Goal: Task Accomplishment & Management: Manage account settings

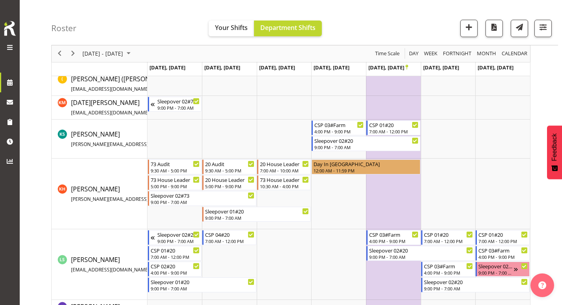
scroll to position [275, 0]
click at [61, 53] on span "Previous" at bounding box center [59, 54] width 9 height 10
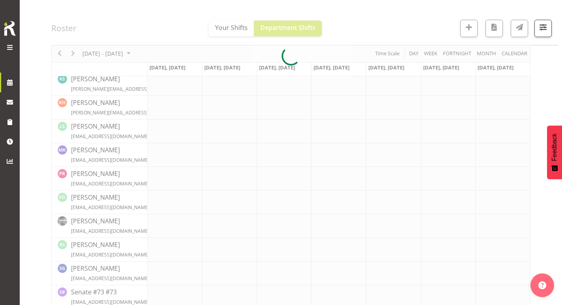
scroll to position [291, 0]
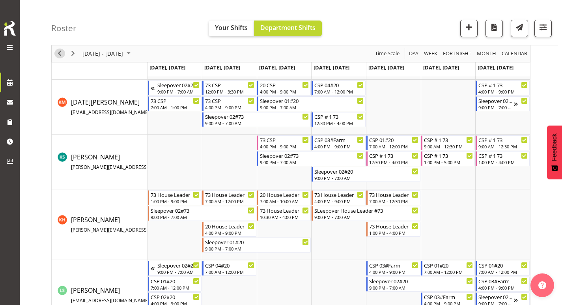
click at [61, 53] on span "Previous" at bounding box center [59, 54] width 9 height 10
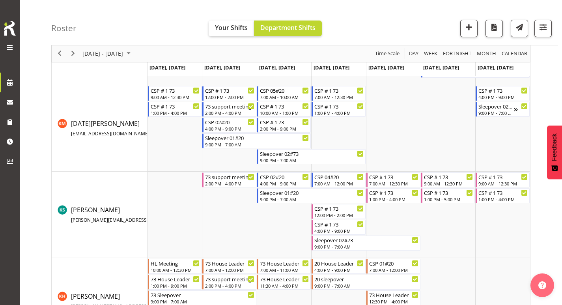
scroll to position [301, 0]
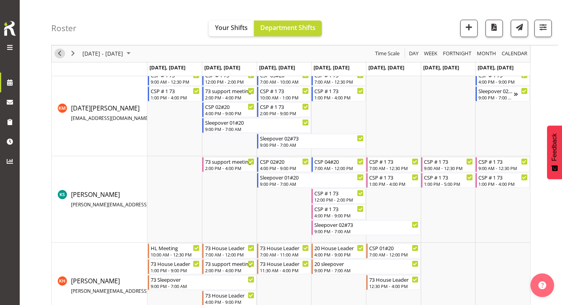
click at [61, 53] on span "Previous" at bounding box center [59, 54] width 9 height 10
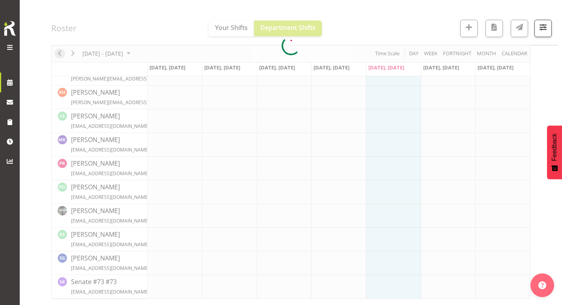
scroll to position [285, 0]
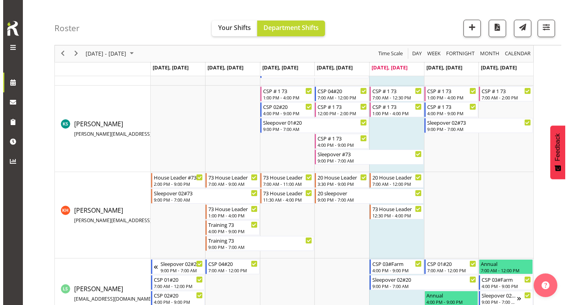
scroll to position [388, 0]
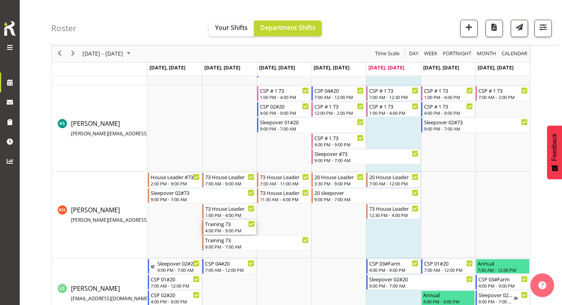
click at [224, 225] on div "Training 73" at bounding box center [230, 224] width 50 height 8
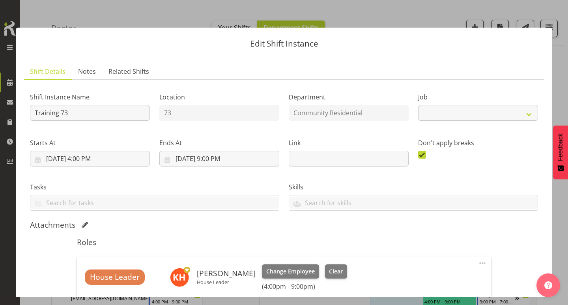
select select "1"
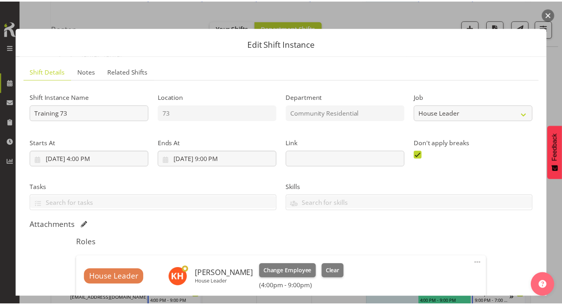
scroll to position [107, 0]
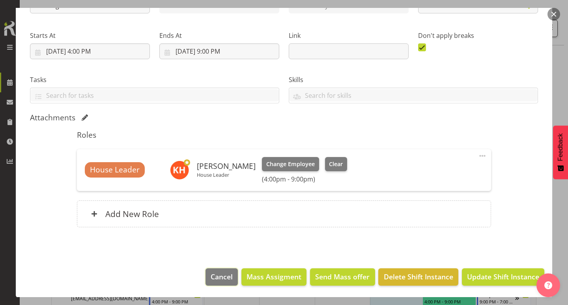
click at [221, 272] on span "Cancel" at bounding box center [222, 277] width 22 height 10
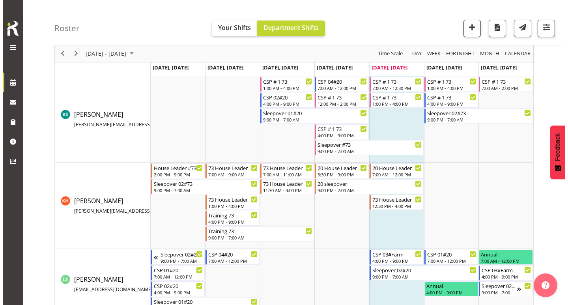
scroll to position [398, 0]
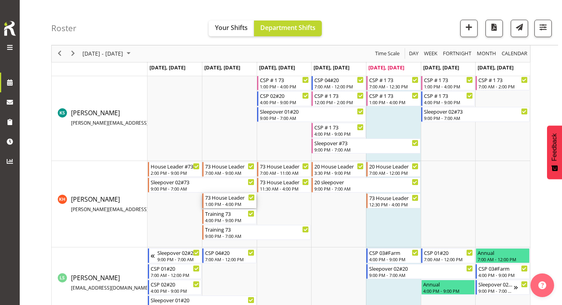
click at [214, 196] on div "73 House Leader" at bounding box center [230, 197] width 50 height 8
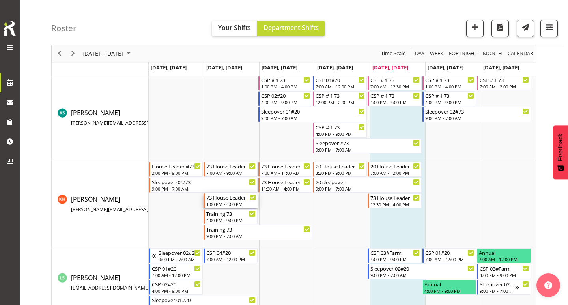
select select
select select "8"
select select "2025"
select select "13"
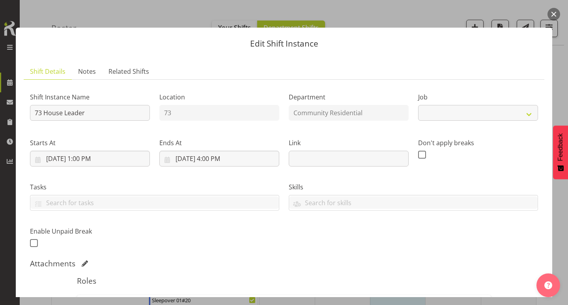
select select "1"
click at [80, 158] on input "[DATE] 1:00 PM" at bounding box center [90, 159] width 120 height 16
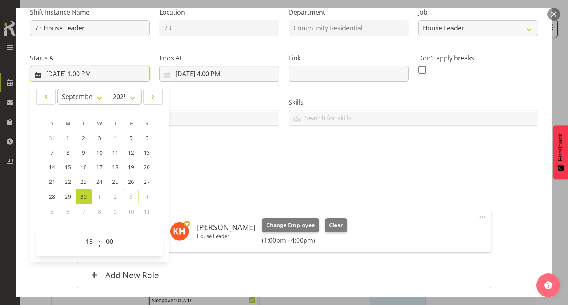
scroll to position [85, 0]
click at [92, 238] on select "00 01 02 03 04 05 06 07 08 09 10 11 12 13 14 15 16 17 18 19 20 21 22 23" at bounding box center [90, 242] width 18 height 16
select select "12"
click at [81, 234] on select "00 01 02 03 04 05 06 07 08 09 10 11 12 13 14 15 16 17 18 19 20 21 22 23" at bounding box center [90, 242] width 18 height 16
type input "[DATE] 12:00 PM"
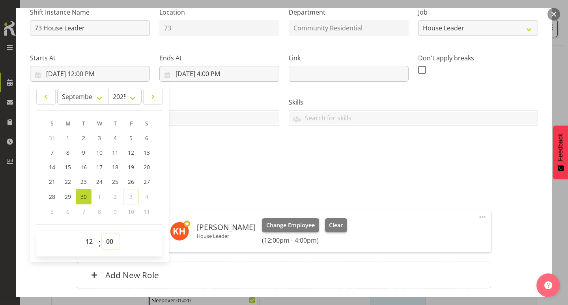
click at [109, 240] on select "00 01 02 03 04 05 06 07 08 09 10 11 12 13 14 15 16 17 18 19 20 21 22 23 24 25 2…" at bounding box center [111, 242] width 18 height 16
select select "30"
click at [102, 234] on select "00 01 02 03 04 05 06 07 08 09 10 11 12 13 14 15 16 17 18 19 20 21 22 23 24 25 2…" at bounding box center [111, 242] width 18 height 16
type input "[DATE] 12:30 PM"
click at [202, 175] on div "Attachments" at bounding box center [284, 178] width 508 height 9
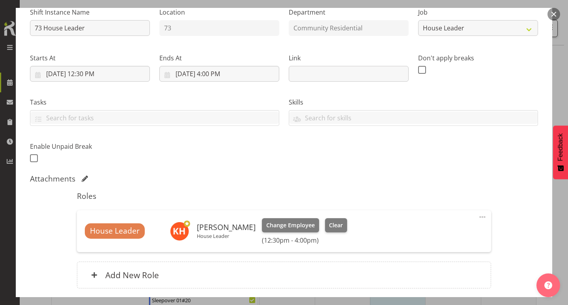
scroll to position [146, 0]
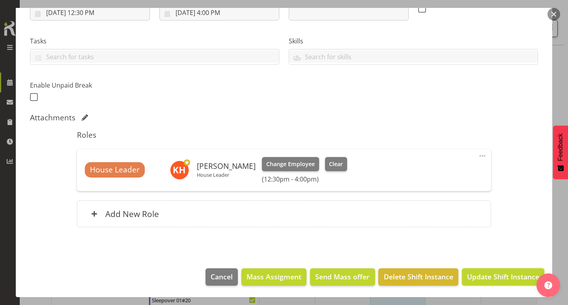
click at [476, 277] on span "Update Shift Instance" at bounding box center [503, 277] width 72 height 10
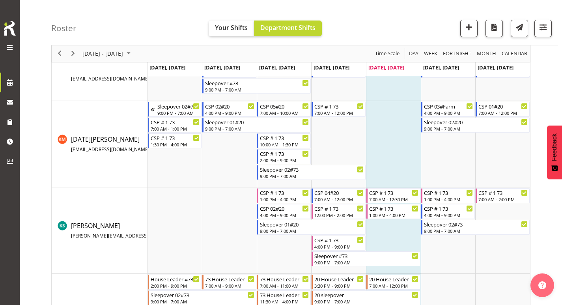
scroll to position [317, 0]
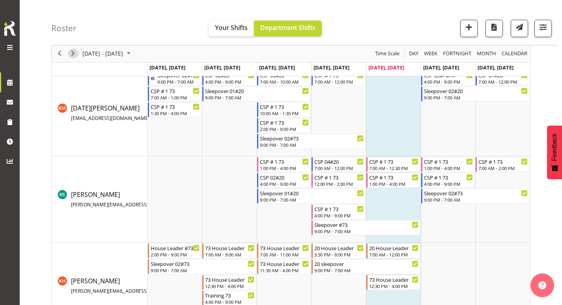
click at [72, 55] on span "Next" at bounding box center [72, 54] width 9 height 10
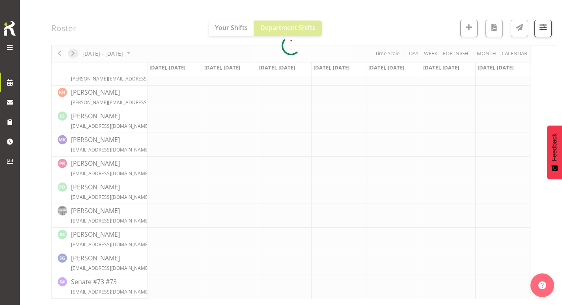
scroll to position [285, 0]
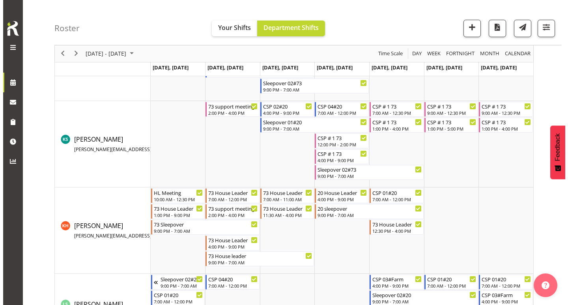
scroll to position [359, 0]
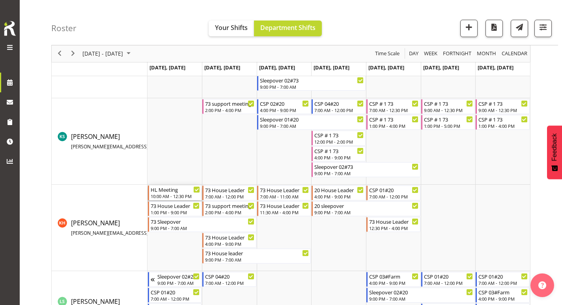
click at [176, 197] on div "10:00 AM - 12:30 PM" at bounding box center [176, 196] width 50 height 6
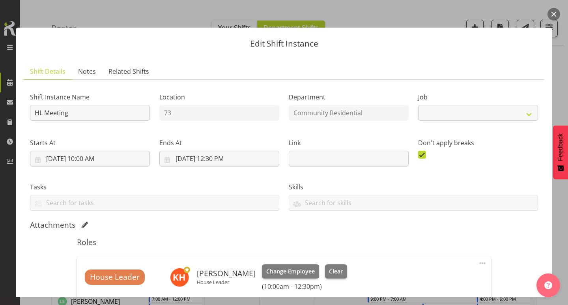
select select "1"
click at [50, 158] on input "[DATE] 10:00 AM" at bounding box center [90, 159] width 120 height 16
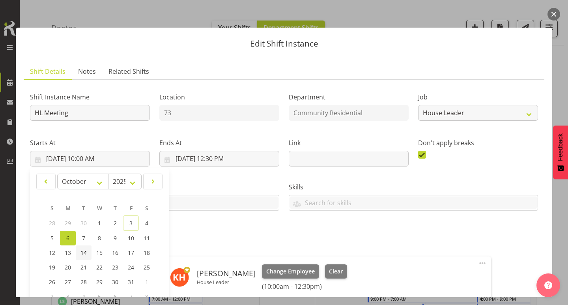
click at [86, 251] on span "14" at bounding box center [84, 252] width 6 height 7
type input "[DATE] 10:00 AM"
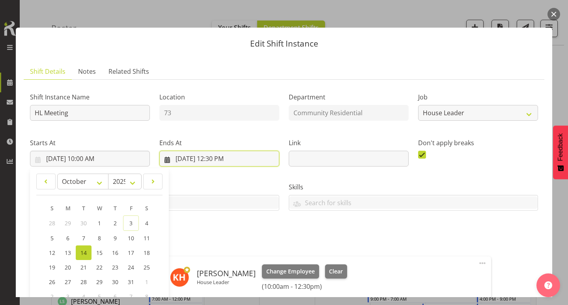
click at [181, 158] on input "[DATE] 12:30 PM" at bounding box center [219, 159] width 120 height 16
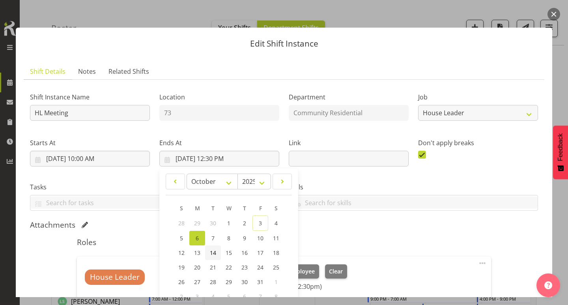
click at [210, 249] on link "14" at bounding box center [213, 253] width 16 height 15
type input "[DATE] 12:30 PM"
click at [337, 179] on div "Skills Senate Senate" at bounding box center [413, 193] width 259 height 44
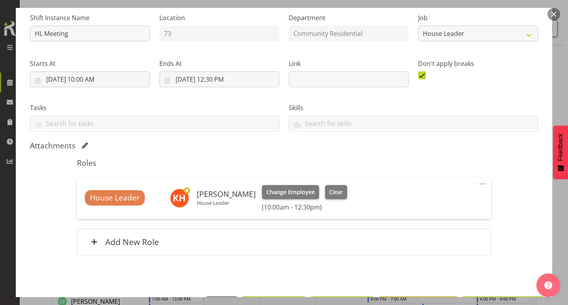
scroll to position [107, 0]
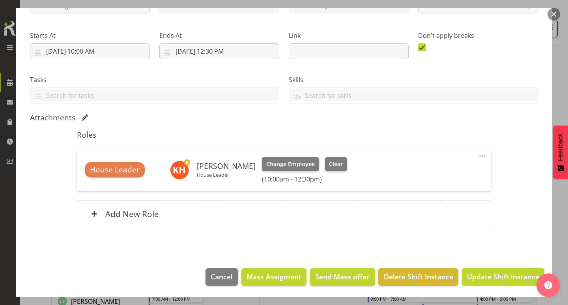
click at [491, 274] on span "Update Shift Instance" at bounding box center [503, 277] width 72 height 10
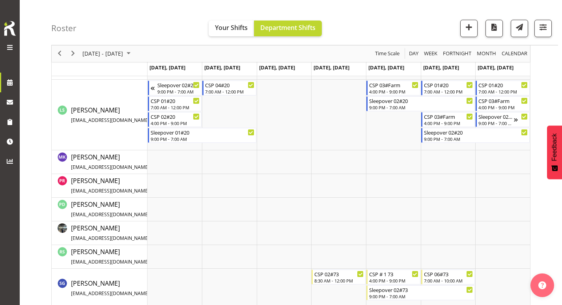
scroll to position [583, 0]
